Goal: Information Seeking & Learning: Find specific page/section

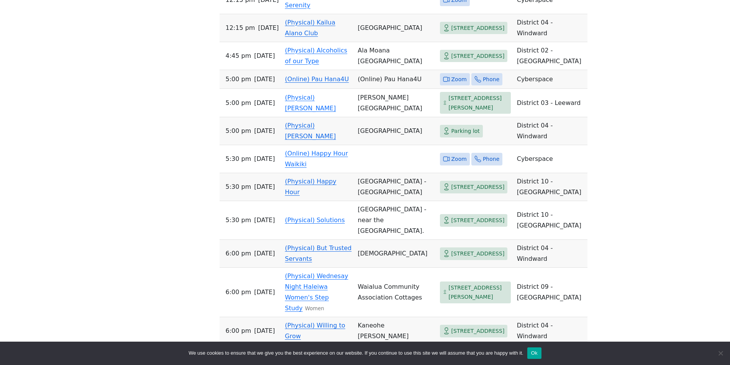
scroll to position [744, 0]
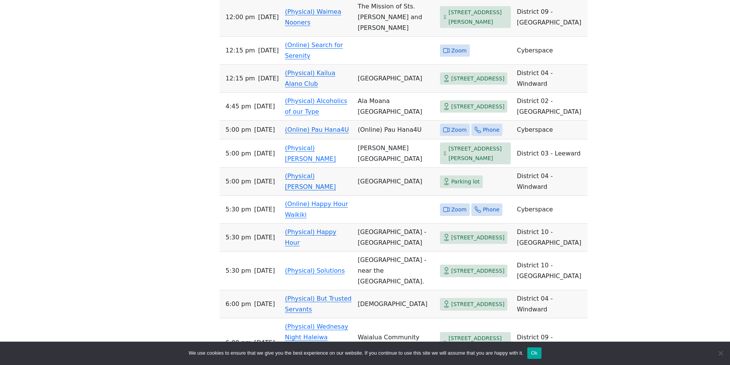
click at [324, 87] on link "(Physical) Kailua Alano Club" at bounding box center [310, 78] width 51 height 18
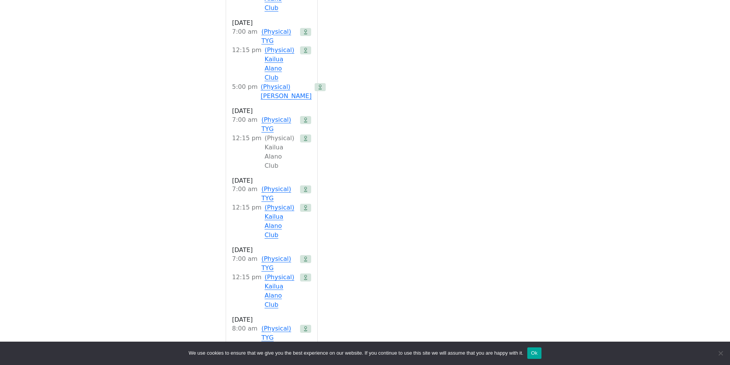
scroll to position [311, 0]
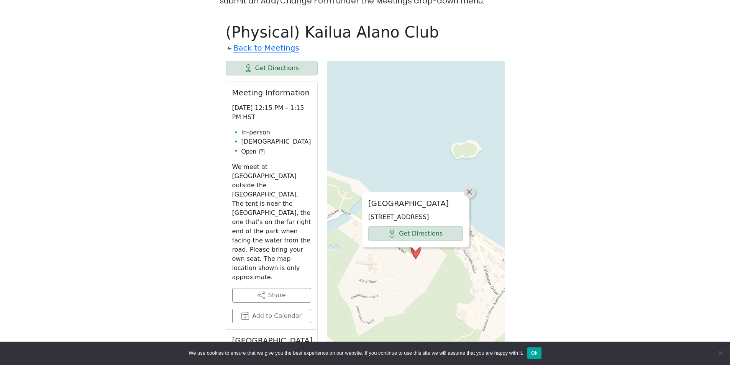
click at [470, 187] on span "×" at bounding box center [469, 191] width 8 height 9
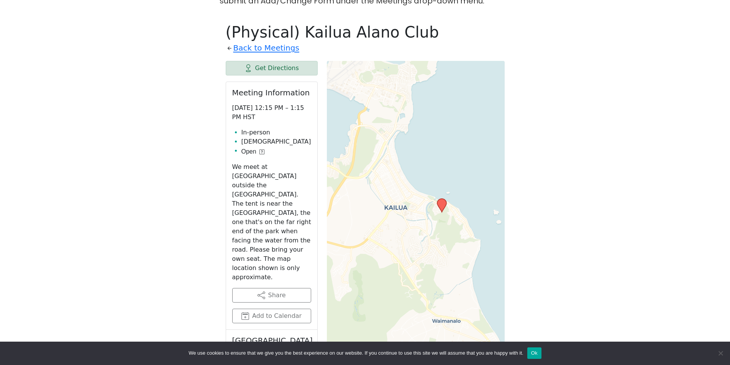
drag, startPoint x: 444, startPoint y: 300, endPoint x: 410, endPoint y: 260, distance: 53.5
click at [410, 260] on div "Leaflet | © OpenStreetMap contributors © CARTO" at bounding box center [416, 252] width 178 height 383
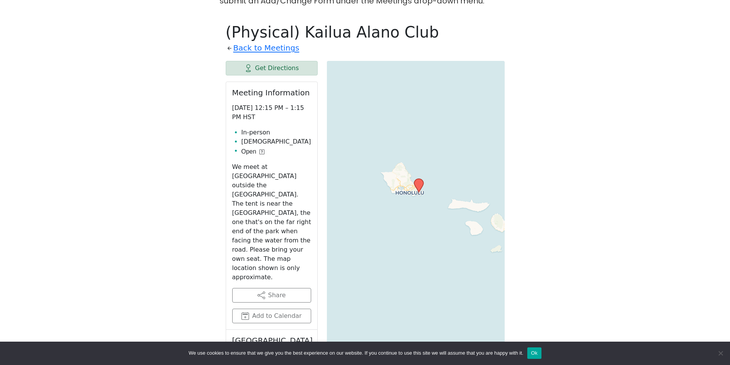
drag, startPoint x: 432, startPoint y: 279, endPoint x: 426, endPoint y: 195, distance: 83.7
click at [426, 195] on div "Leaflet | © OpenStreetMap contributors © CARTO" at bounding box center [416, 252] width 178 height 383
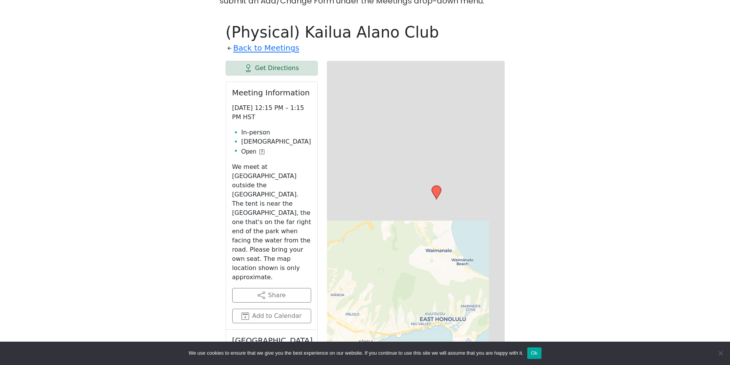
drag, startPoint x: 427, startPoint y: 96, endPoint x: 414, endPoint y: 378, distance: 283.0
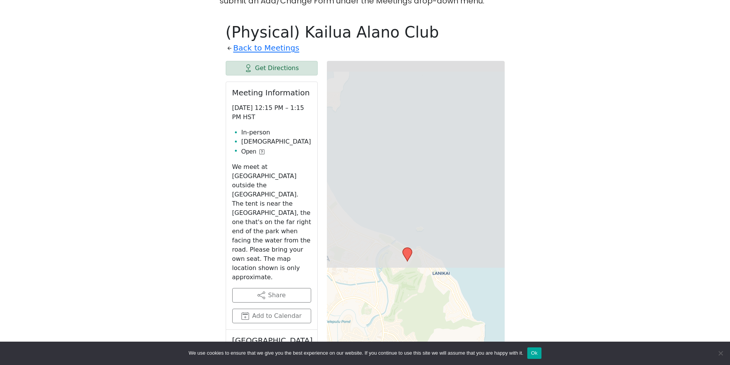
drag, startPoint x: 447, startPoint y: 141, endPoint x: 406, endPoint y: 351, distance: 214.0
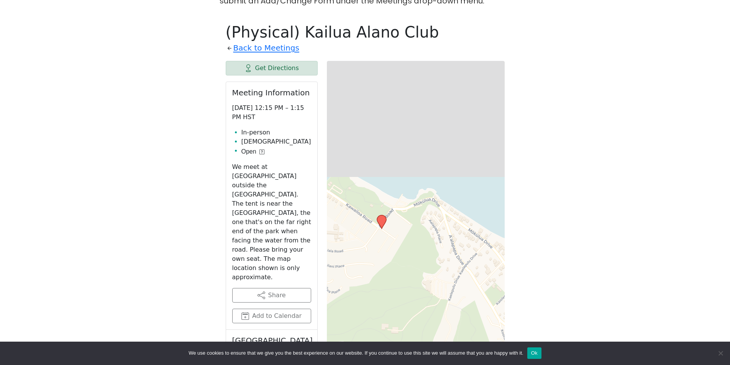
drag, startPoint x: 393, startPoint y: 118, endPoint x: 410, endPoint y: 279, distance: 161.7
click at [410, 279] on div "Leaflet | © OpenStreetMap contributors © CARTO" at bounding box center [416, 252] width 178 height 383
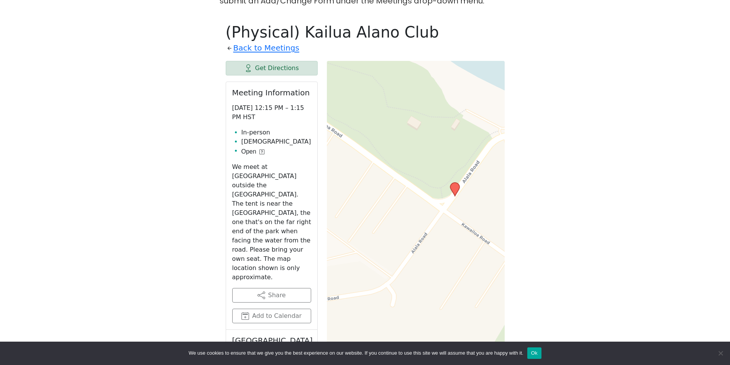
drag, startPoint x: 380, startPoint y: 161, endPoint x: 523, endPoint y: 280, distance: 185.8
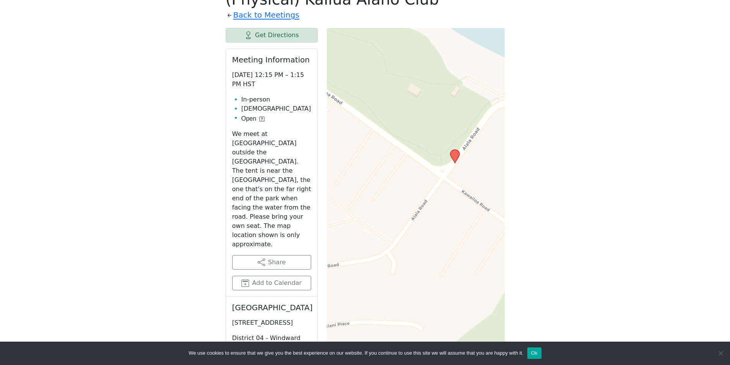
scroll to position [273, 0]
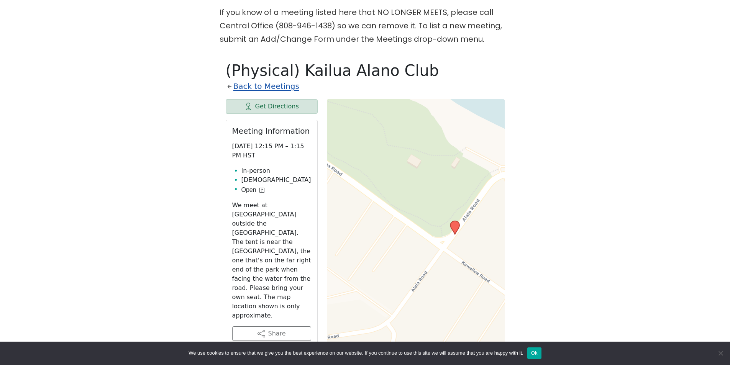
click at [253, 80] on link "Back to Meetings" at bounding box center [266, 86] width 66 height 13
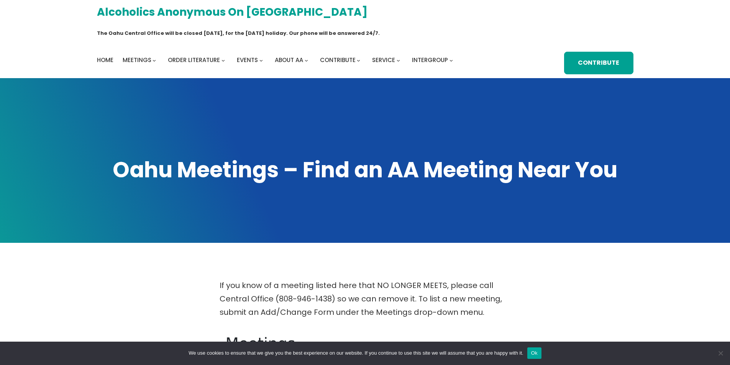
click at [256, 13] on link "Alcoholics Anonymous on [GEOGRAPHIC_DATA]" at bounding box center [232, 12] width 270 height 19
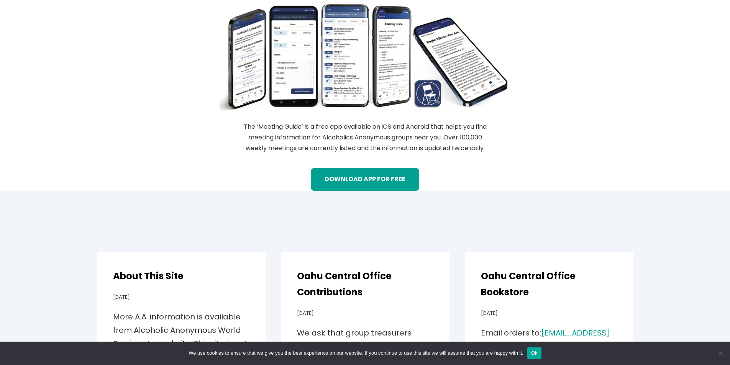
scroll to position [1111, 0]
